Goal: Navigation & Orientation: Find specific page/section

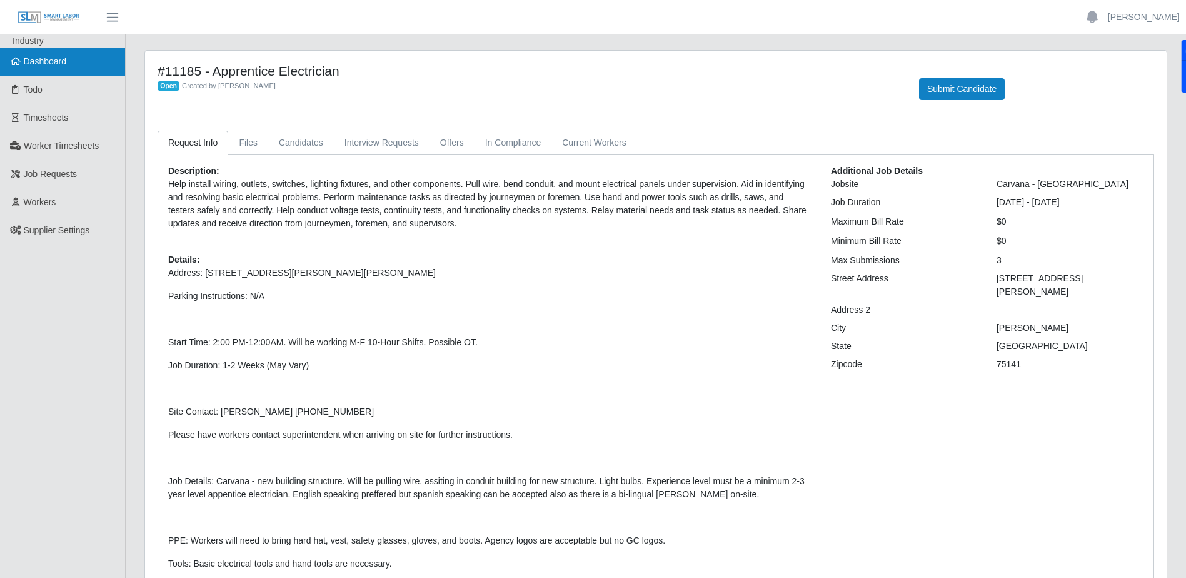
click at [36, 64] on span "Dashboard" at bounding box center [45, 61] width 43 height 10
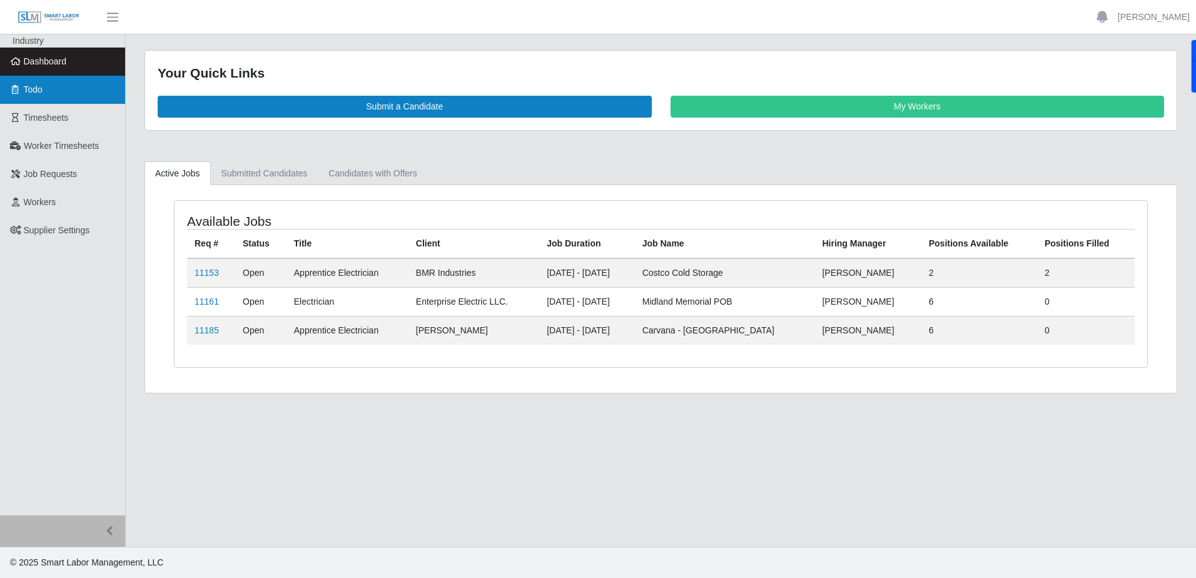
click at [62, 97] on link "Todo" at bounding box center [62, 90] width 125 height 28
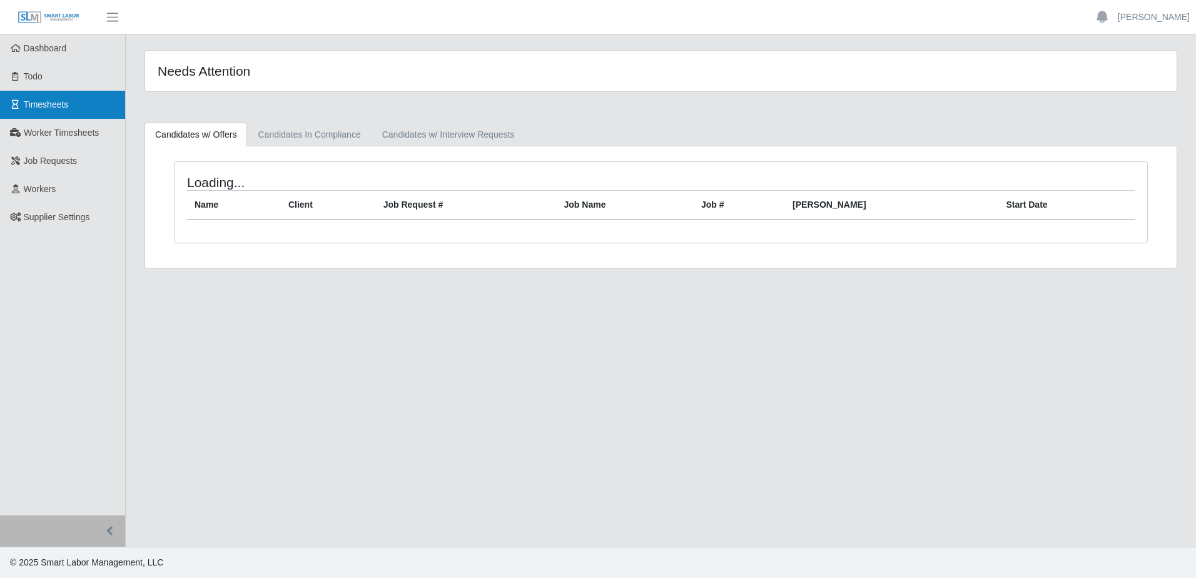
click at [57, 109] on span "Timesheets" at bounding box center [46, 104] width 45 height 10
